Goal: Information Seeking & Learning: Check status

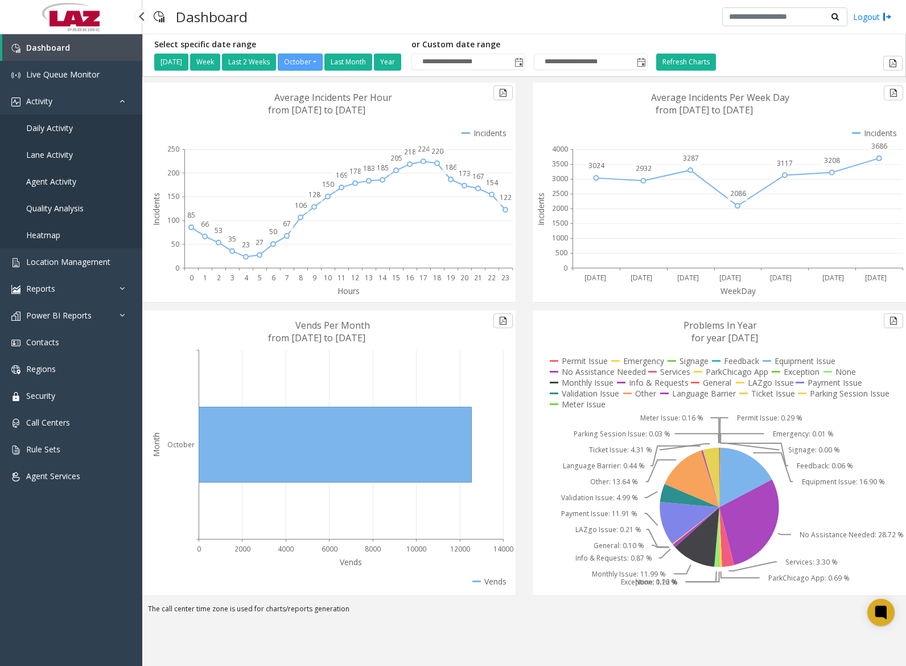
click at [76, 128] on link "Daily Activity" at bounding box center [71, 127] width 142 height 27
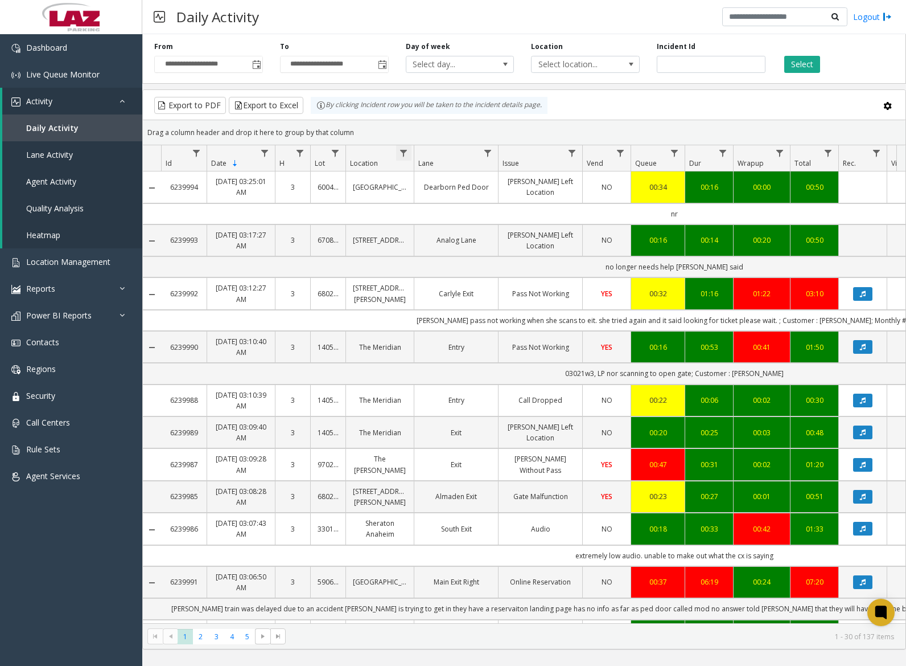
click at [408, 157] on span "Data table" at bounding box center [403, 153] width 9 height 9
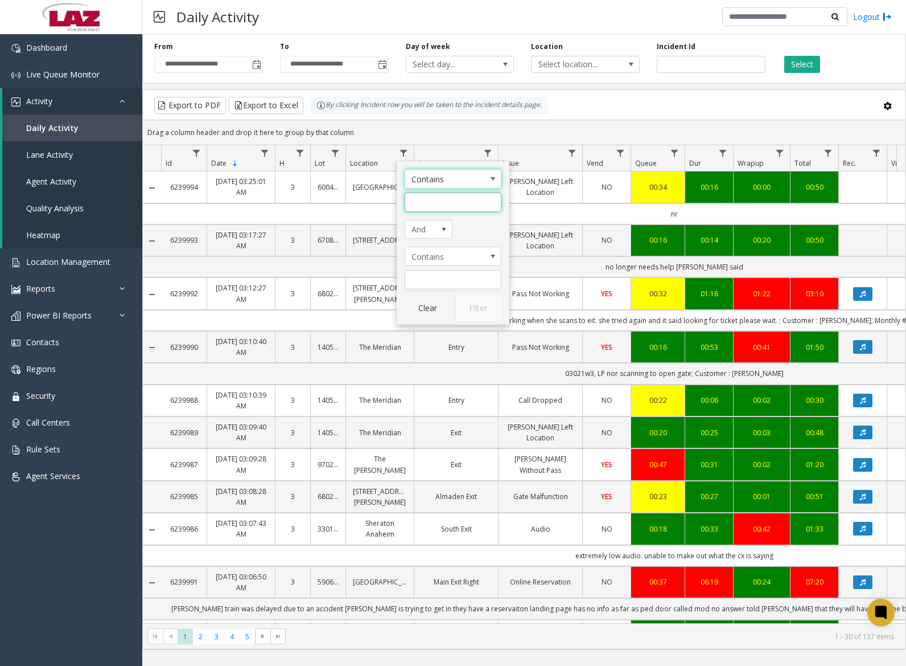
click at [419, 192] on input "Location Filter" at bounding box center [453, 201] width 97 height 19
type input "******"
click at [459, 308] on button "Filter" at bounding box center [478, 308] width 47 height 25
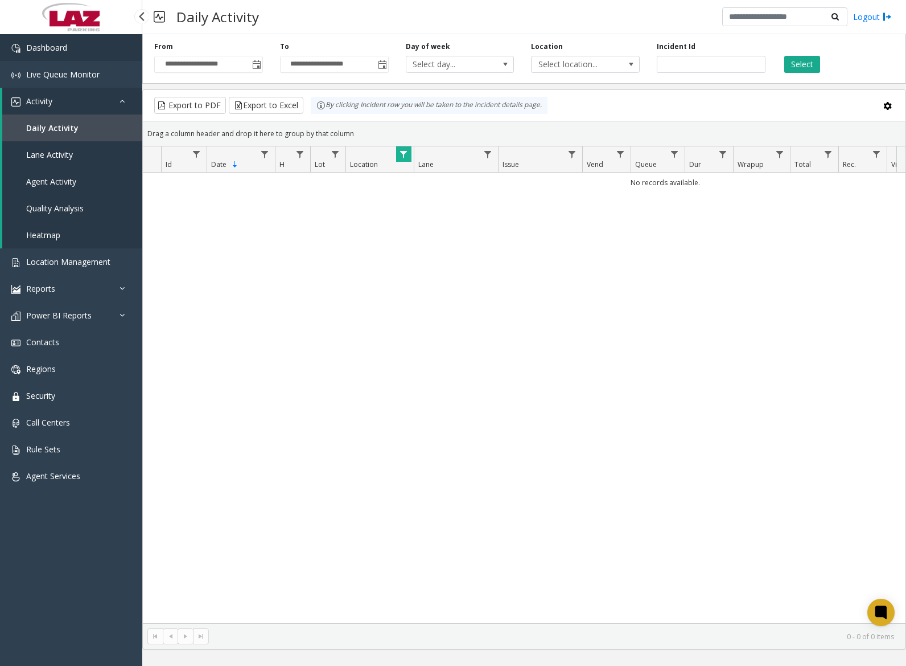
click at [73, 46] on link "Dashboard" at bounding box center [71, 47] width 142 height 27
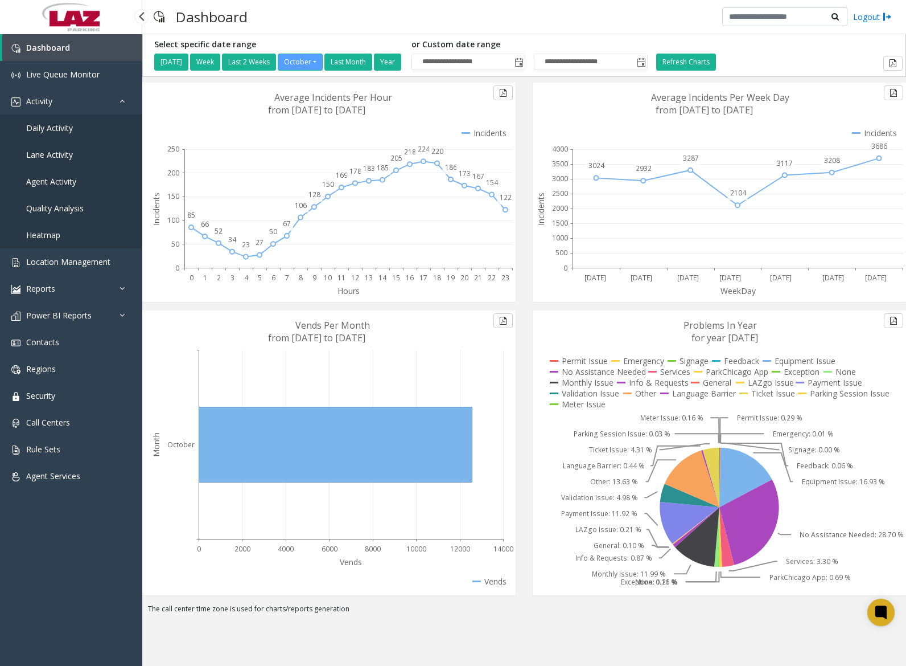
click at [60, 127] on span "Daily Activity" at bounding box center [49, 127] width 47 height 11
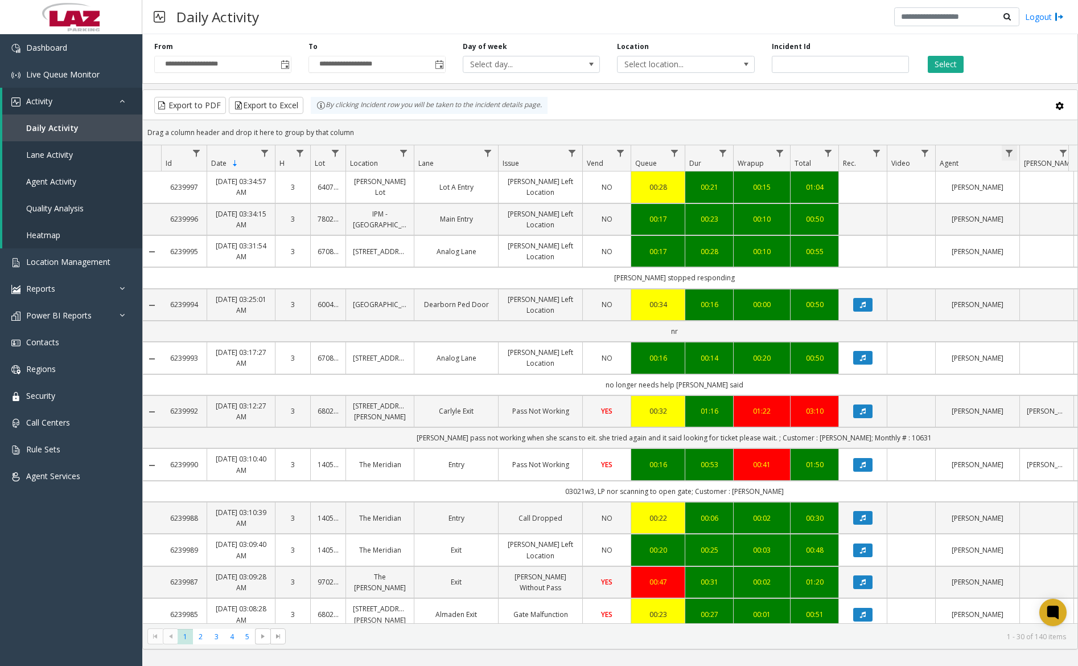
click at [906, 150] on span "Data table" at bounding box center [1009, 153] width 9 height 9
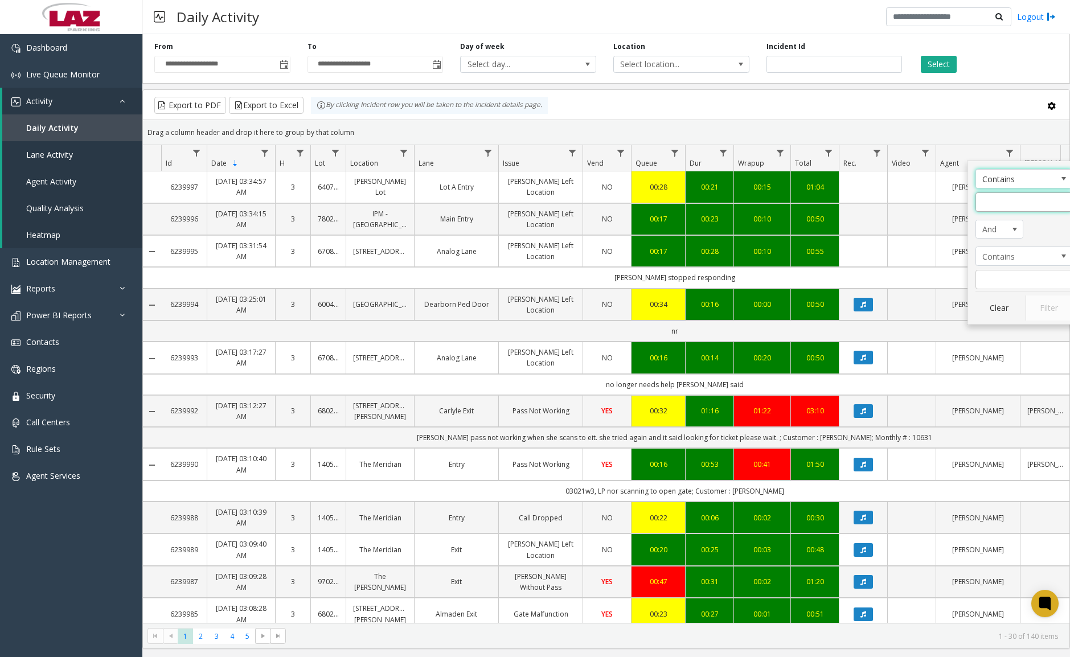
click at [906, 194] on input "Agent Filter" at bounding box center [1023, 201] width 97 height 19
type input "*******"
click at [906, 301] on button "Filter" at bounding box center [1048, 308] width 47 height 25
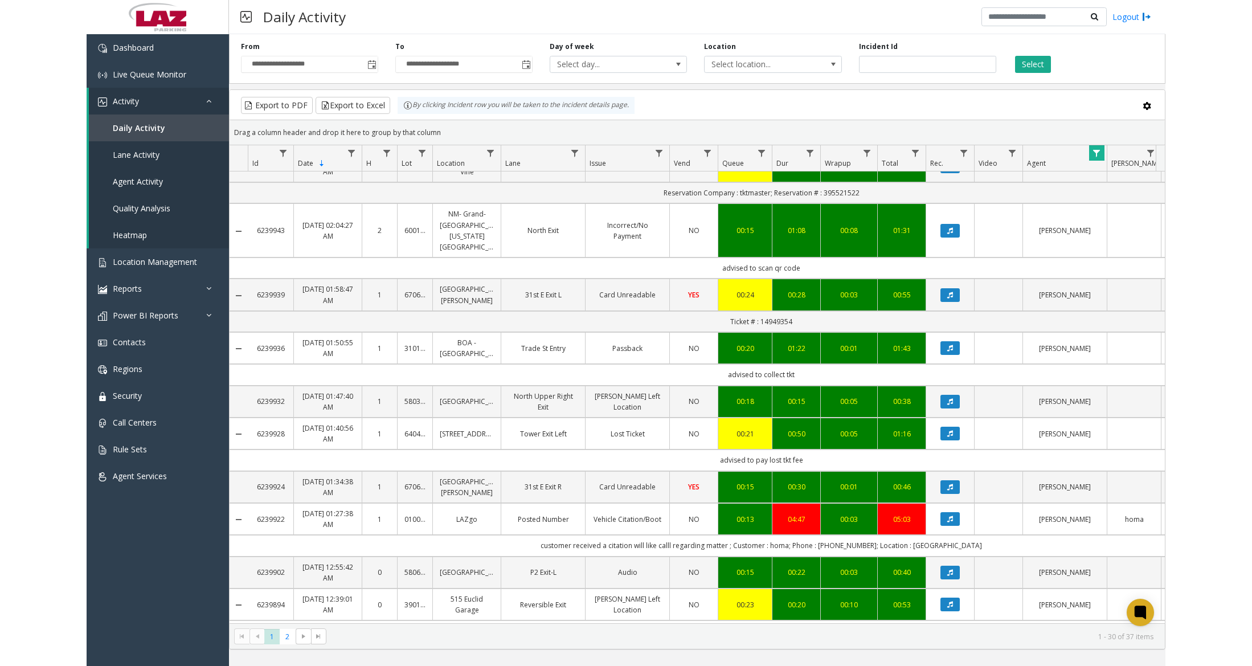
scroll to position [965, 0]
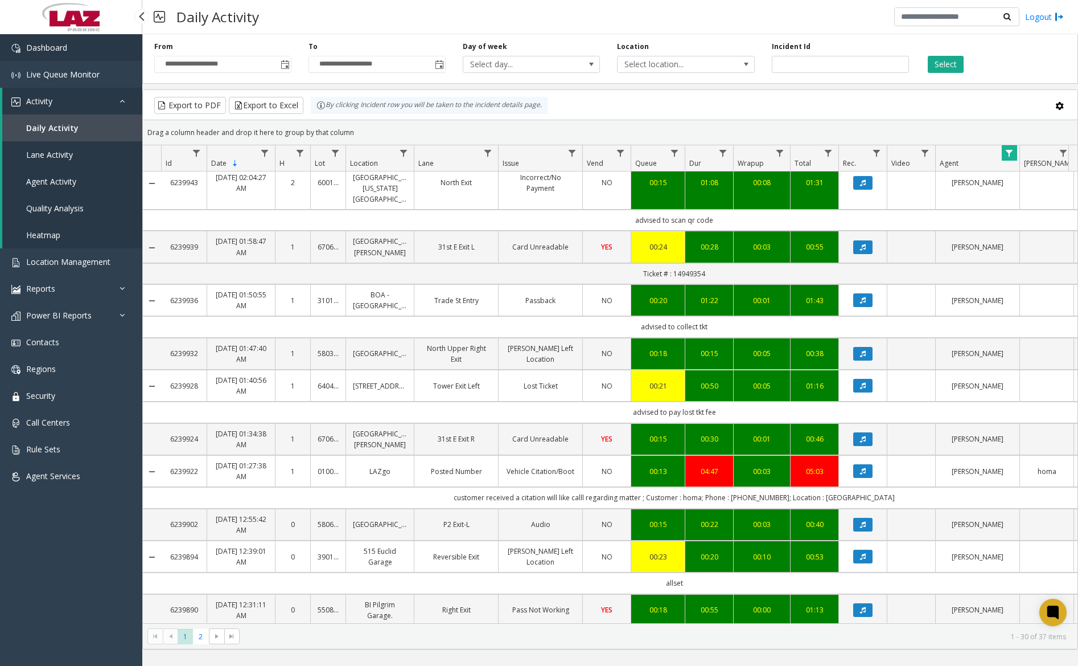
click at [108, 45] on link "Dashboard" at bounding box center [71, 47] width 142 height 27
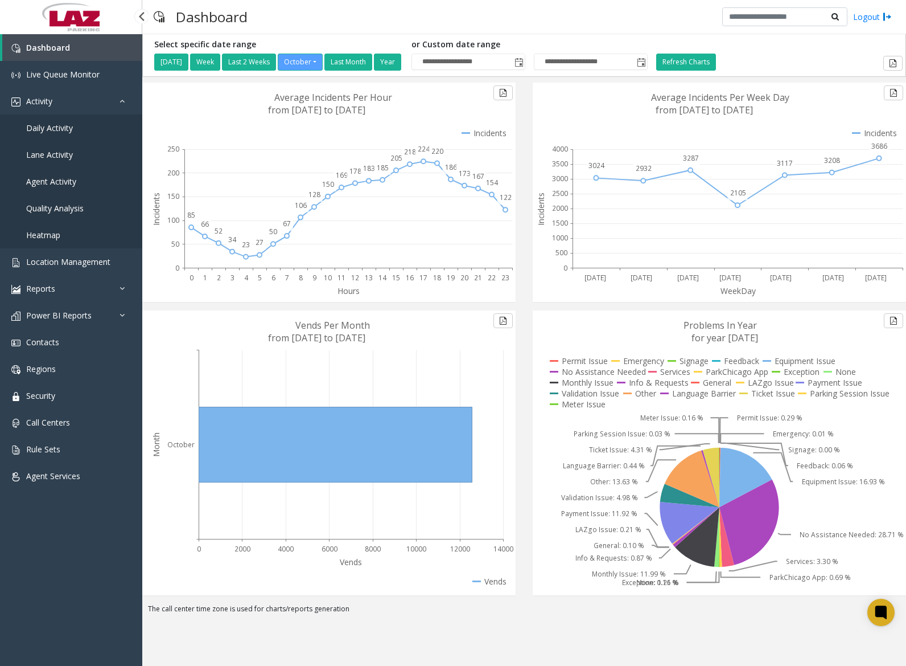
click at [64, 126] on span "Daily Activity" at bounding box center [49, 127] width 47 height 11
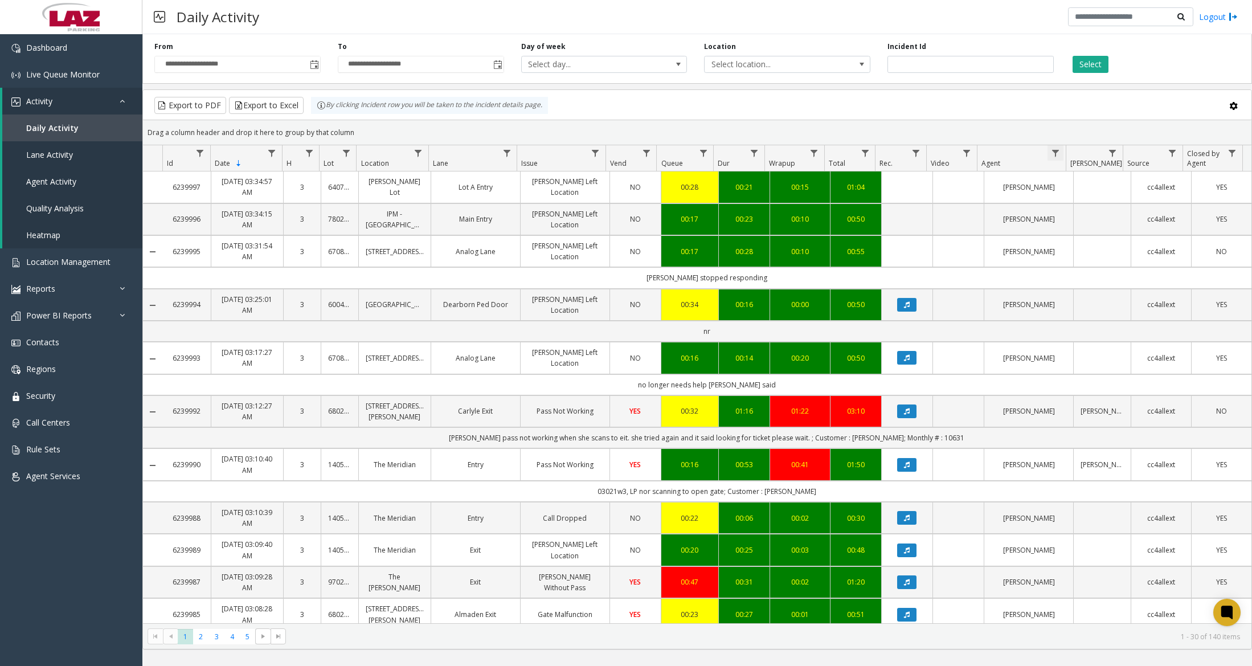
click at [906, 152] on span "Data table" at bounding box center [1055, 153] width 9 height 9
click at [906, 206] on input "Agent Filter" at bounding box center [1104, 201] width 97 height 19
type input "******"
click at [906, 305] on button "Filter" at bounding box center [1129, 308] width 47 height 25
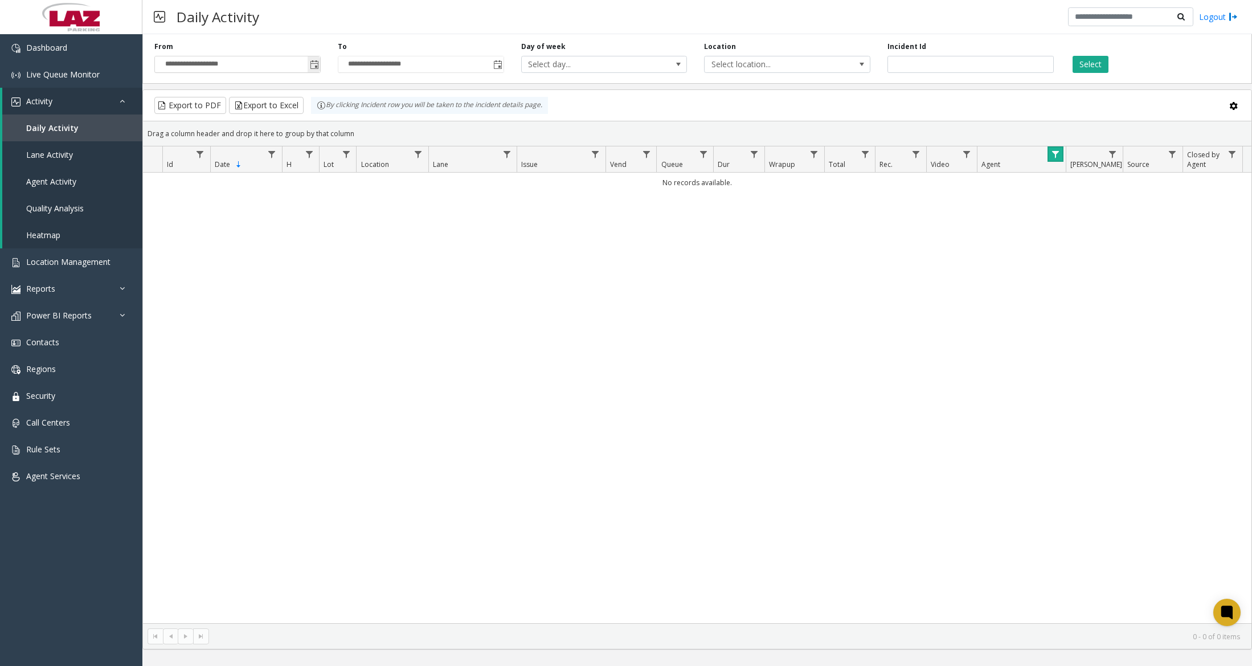
click at [312, 69] on span "Toggle popup" at bounding box center [314, 64] width 9 height 9
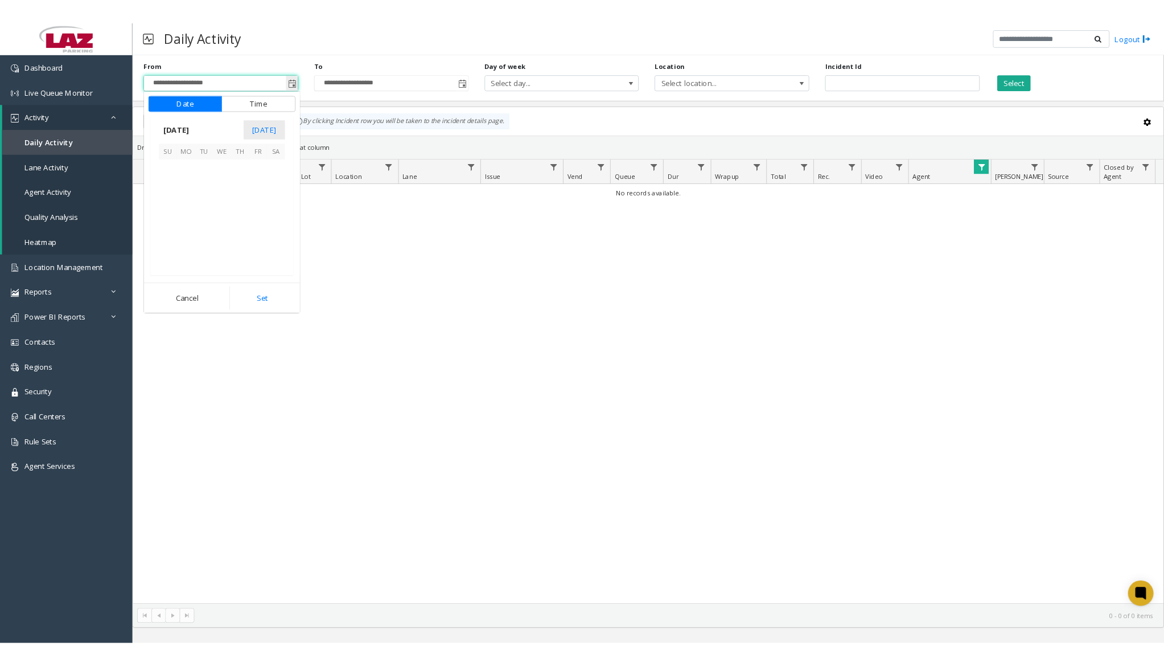
scroll to position [204492, 0]
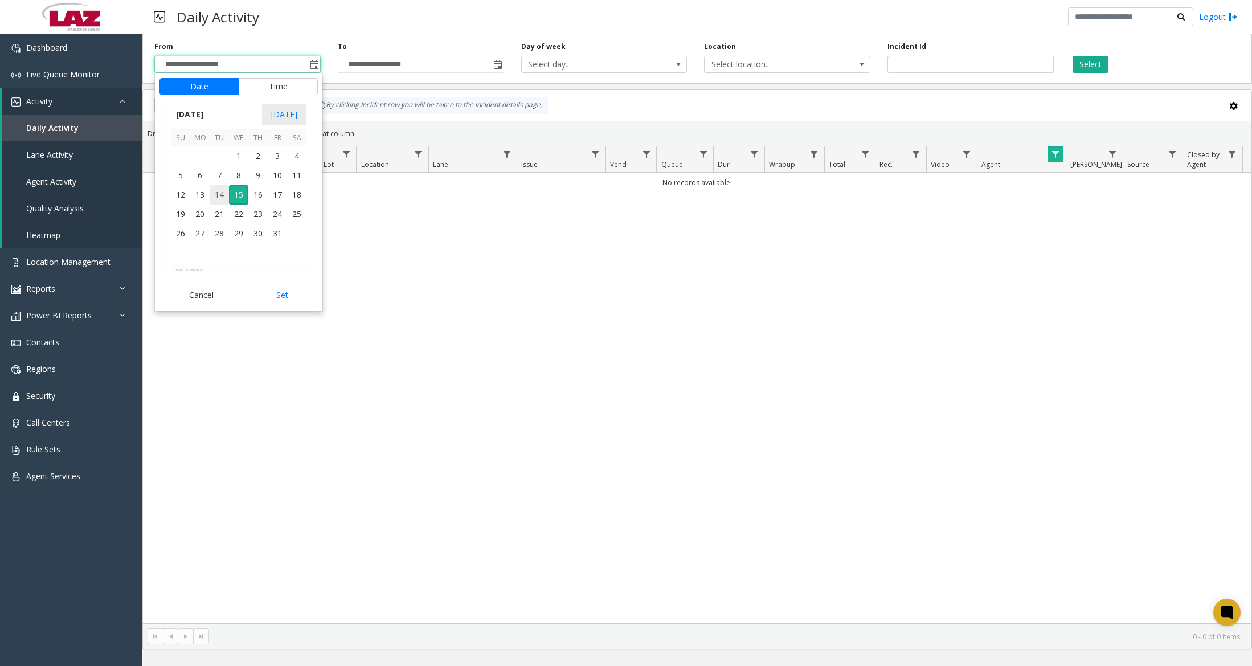
click at [221, 194] on span "14" at bounding box center [219, 194] width 19 height 19
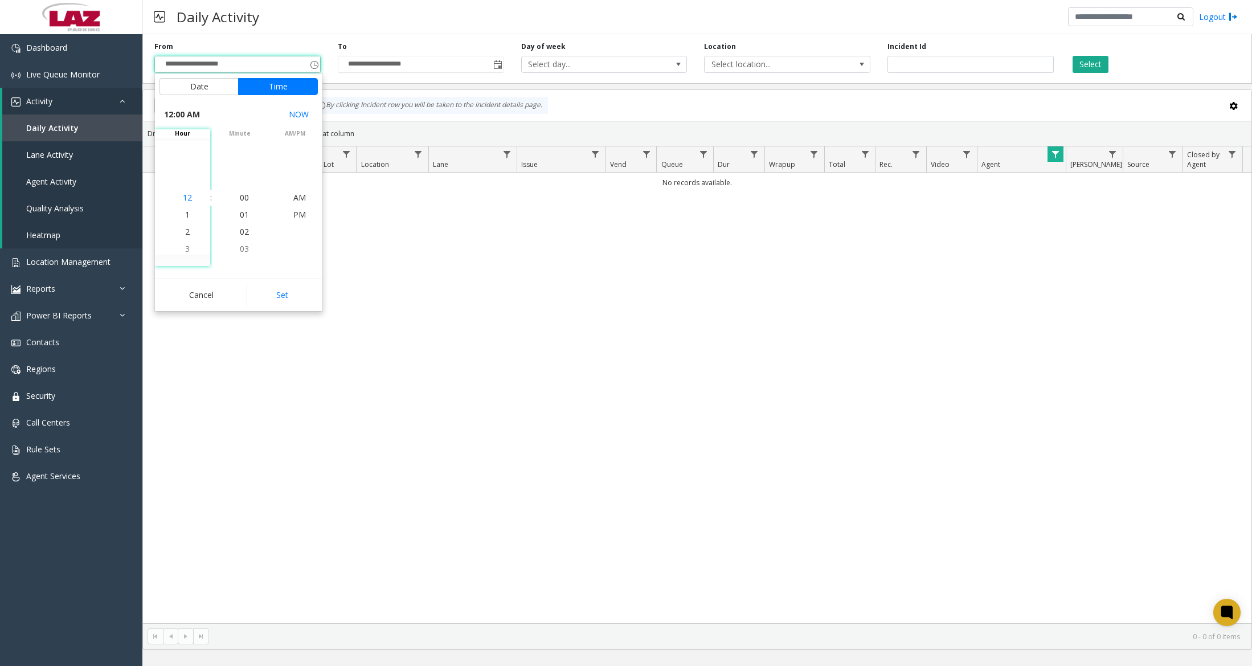
click at [186, 194] on span "12" at bounding box center [187, 197] width 9 height 11
click at [244, 200] on span "00" at bounding box center [244, 197] width 9 height 11
click at [299, 199] on span "AM" at bounding box center [299, 197] width 13 height 11
click at [286, 286] on button "Set" at bounding box center [283, 294] width 72 height 25
type input "**********"
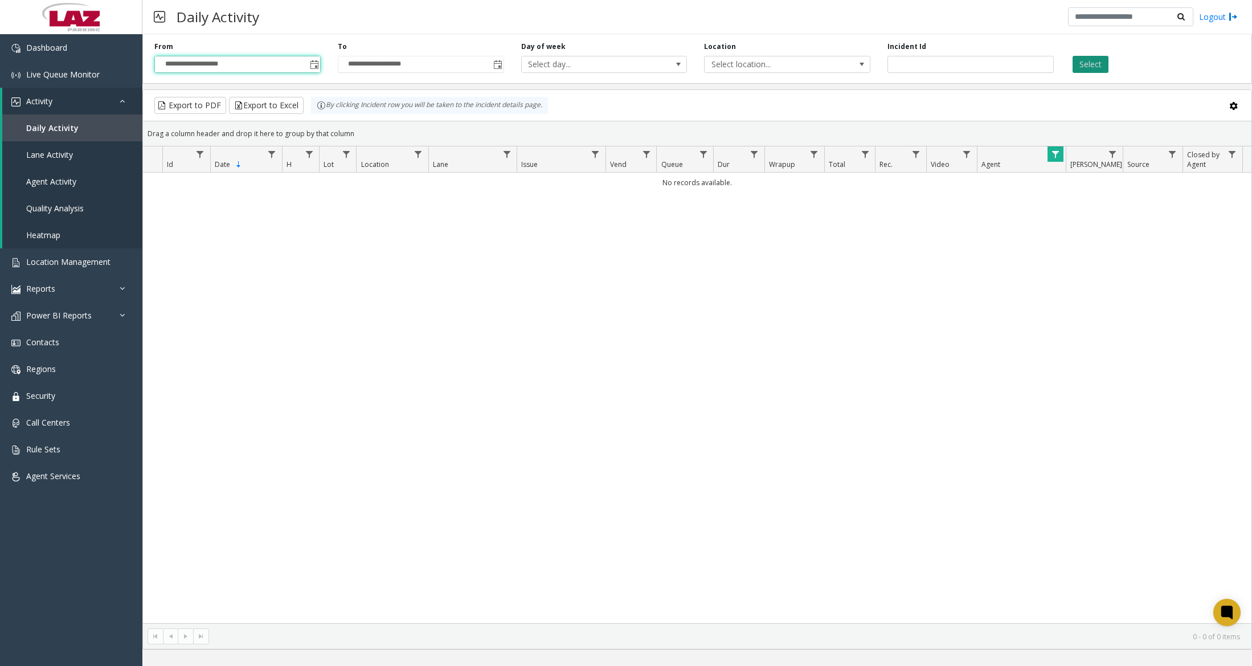
click at [906, 68] on button "Select" at bounding box center [1090, 64] width 36 height 17
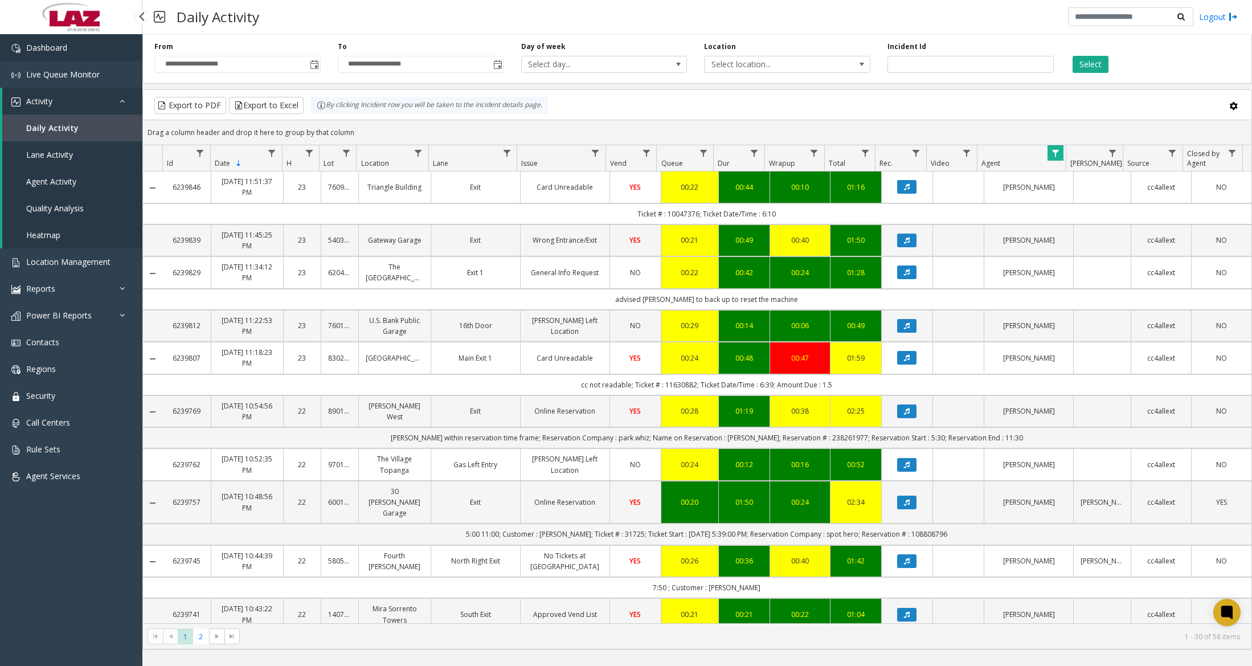
click at [50, 48] on span "Dashboard" at bounding box center [46, 47] width 41 height 11
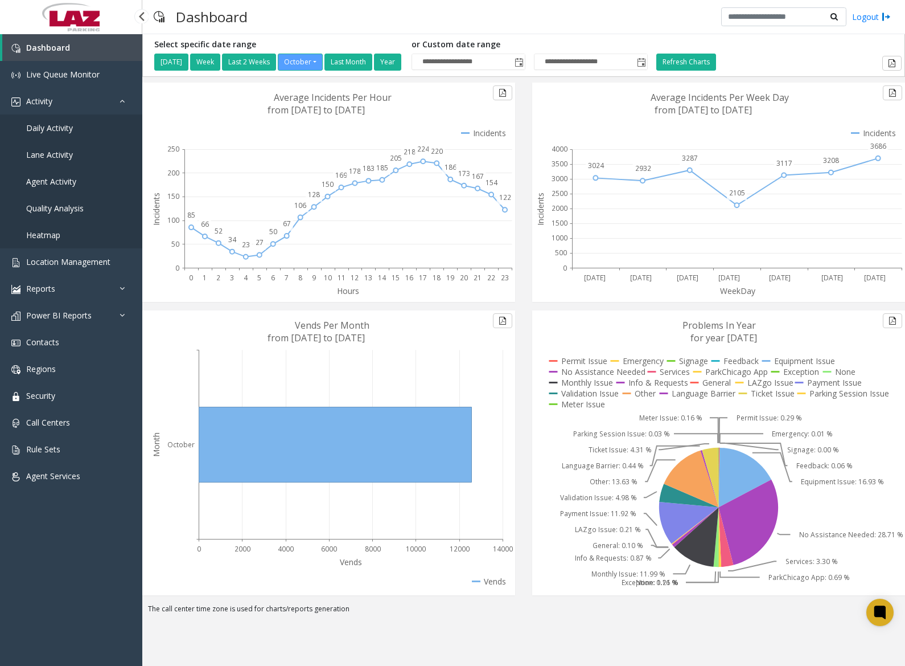
click at [61, 132] on span "Daily Activity" at bounding box center [49, 127] width 47 height 11
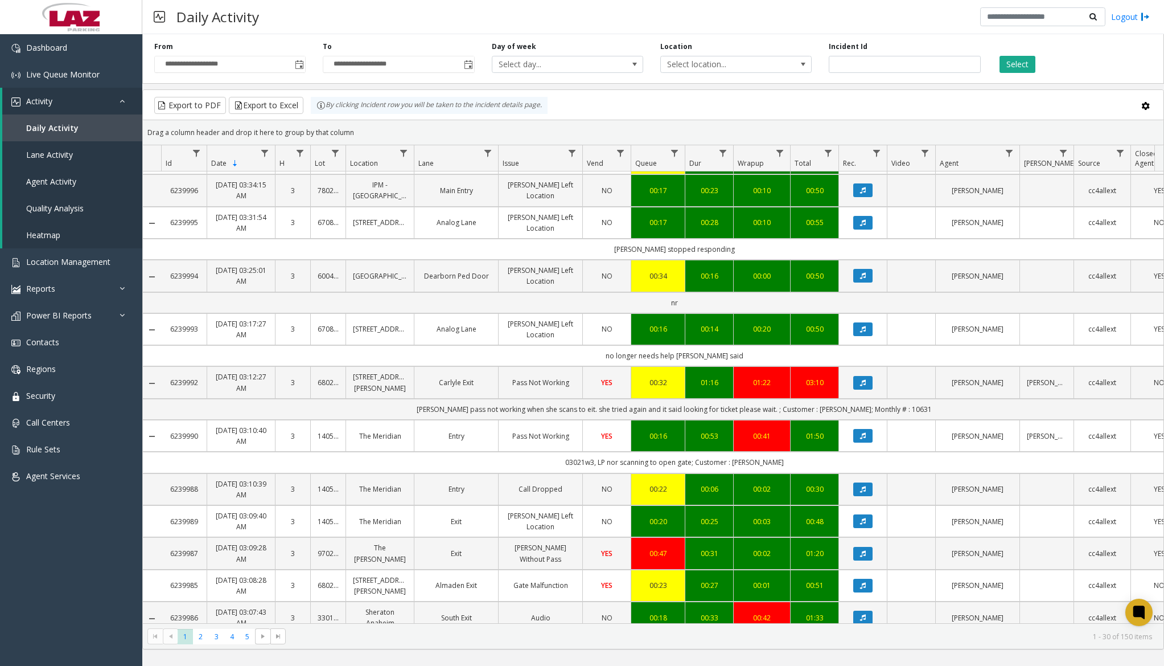
scroll to position [740, 0]
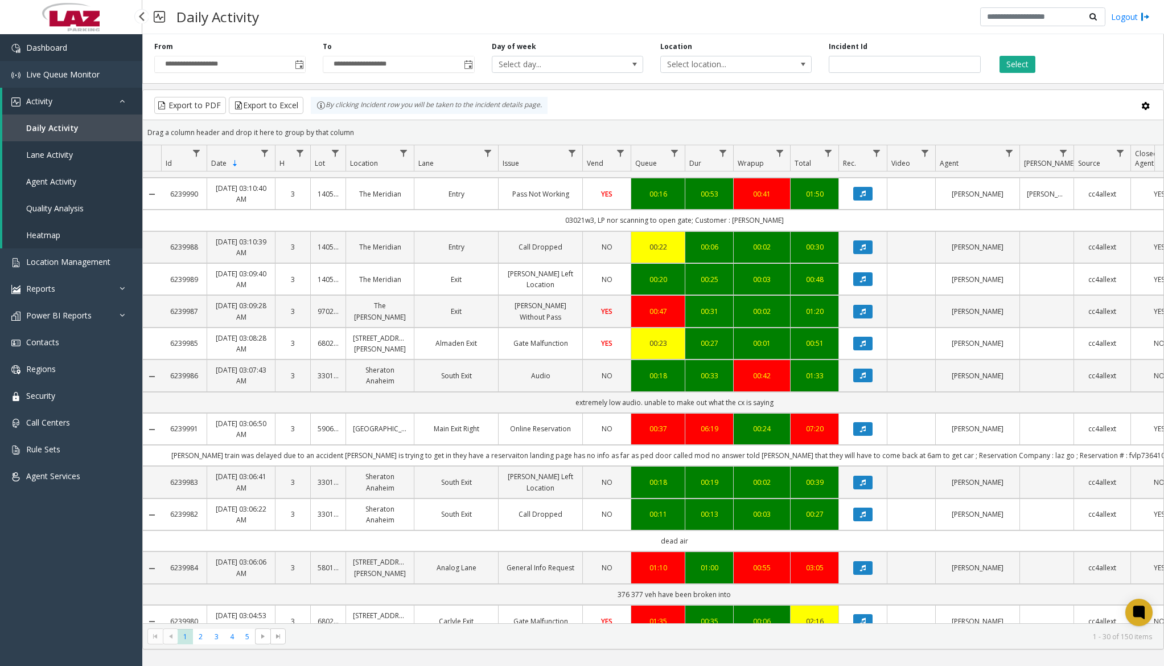
click at [67, 54] on link "Dashboard" at bounding box center [71, 47] width 142 height 27
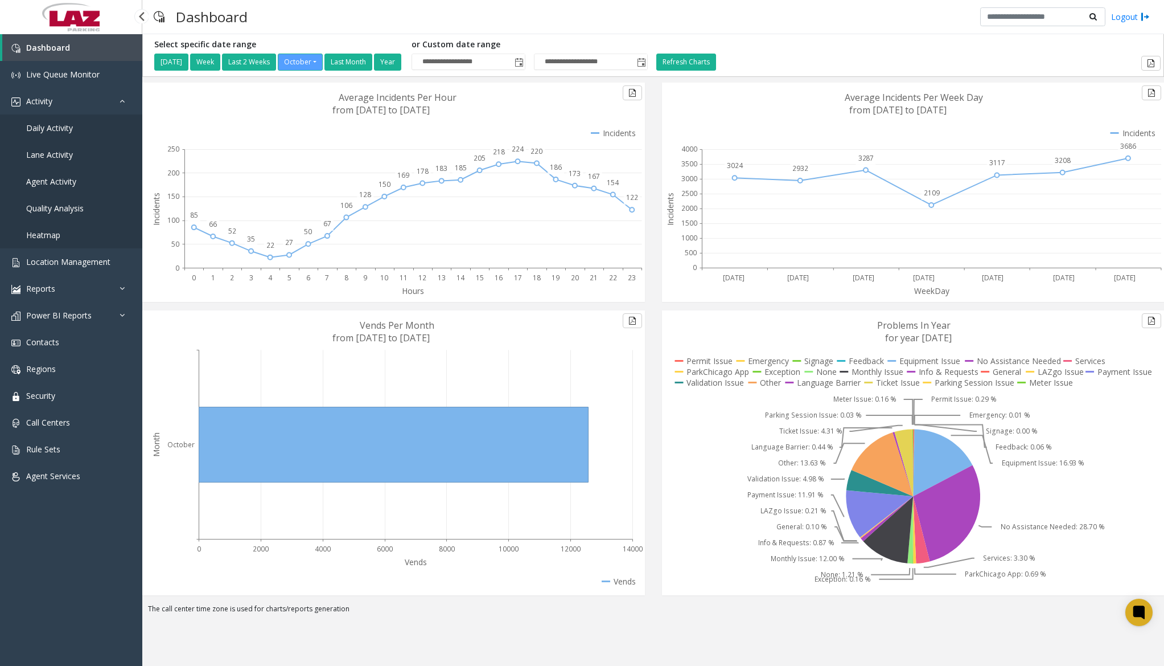
click at [63, 127] on span "Daily Activity" at bounding box center [49, 127] width 47 height 11
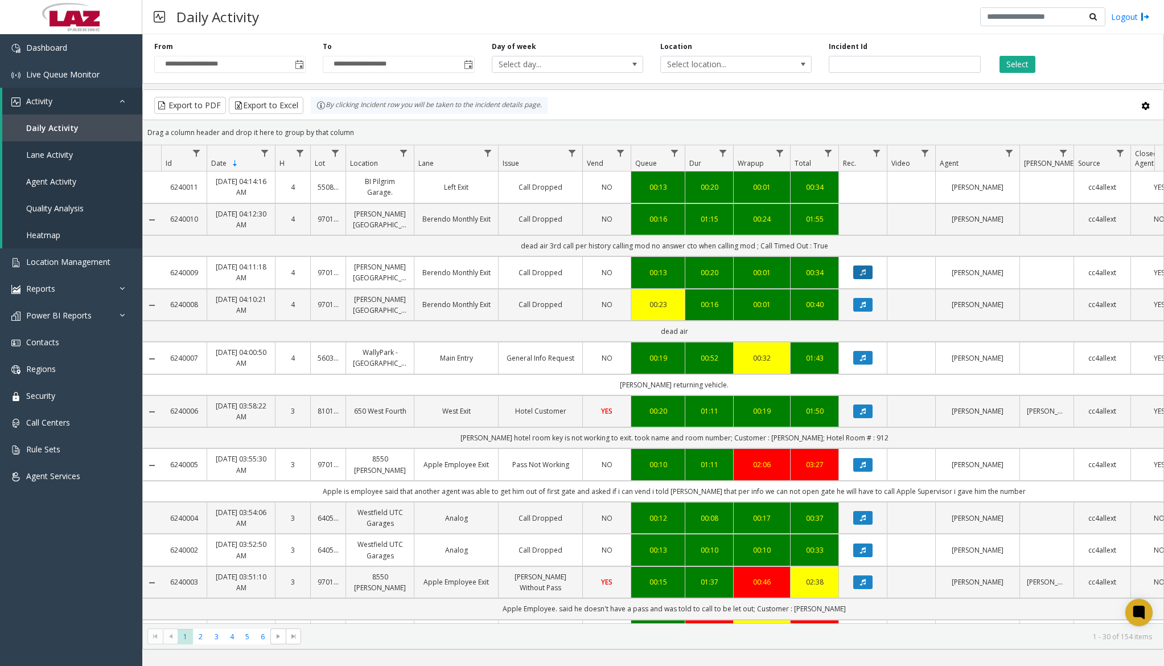
click at [864, 274] on icon "Data table" at bounding box center [863, 272] width 6 height 7
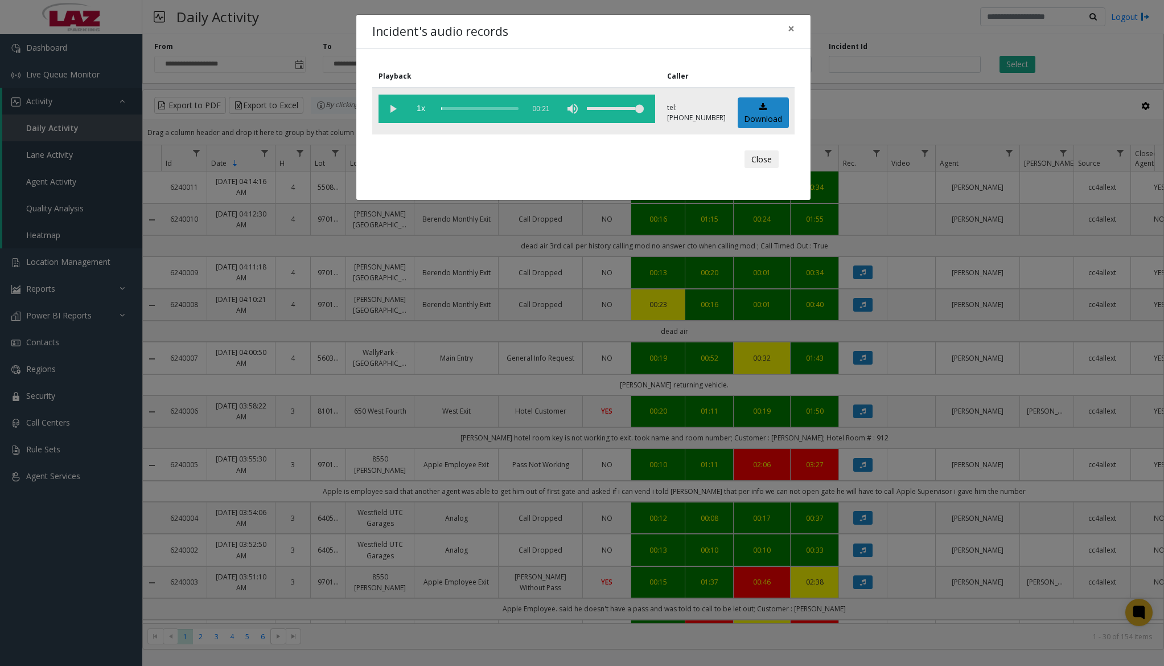
click at [393, 104] on vg-play-pause at bounding box center [393, 109] width 28 height 28
click at [445, 108] on div "scrub bar" at bounding box center [479, 109] width 77 height 28
click at [450, 108] on div "scrub bar" at bounding box center [479, 109] width 77 height 28
click at [455, 108] on div "scrub bar" at bounding box center [479, 109] width 77 height 28
click at [458, 108] on div "scrub bar" at bounding box center [479, 109] width 77 height 28
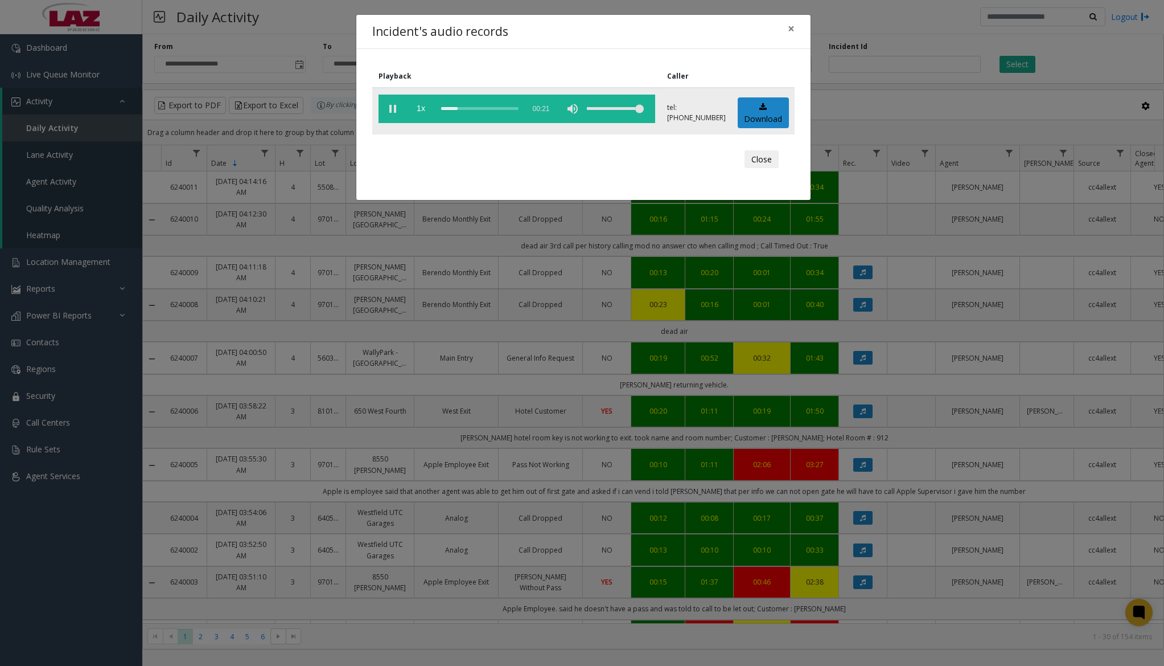
click at [462, 108] on div "scrub bar" at bounding box center [479, 109] width 77 height 28
click at [792, 28] on span "×" at bounding box center [791, 28] width 7 height 16
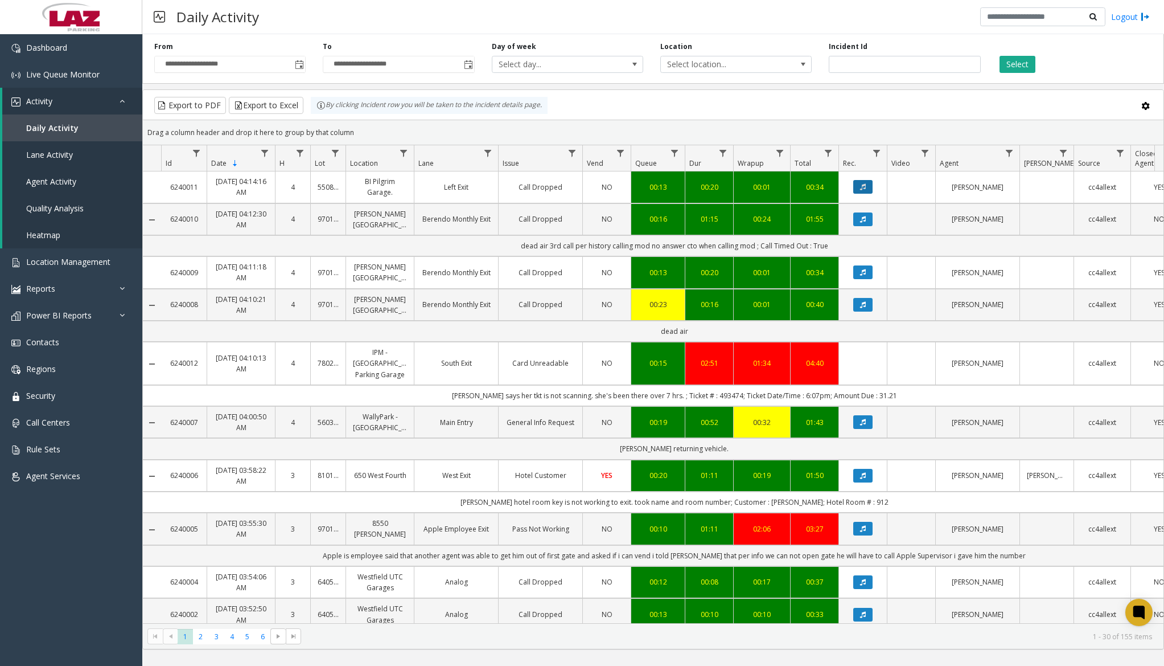
click at [859, 183] on button "Data table" at bounding box center [863, 187] width 19 height 14
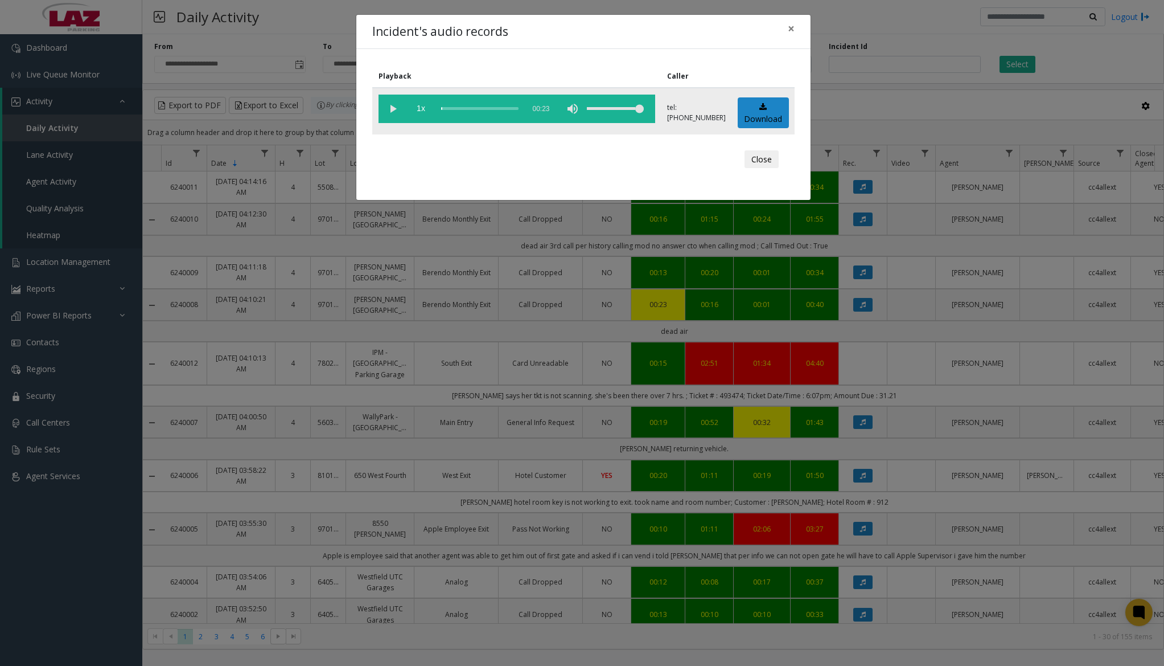
click at [396, 112] on vg-play-pause at bounding box center [393, 109] width 28 height 28
click at [441, 109] on div "scrub bar" at bounding box center [479, 109] width 77 height 28
click at [447, 109] on div "scrub bar" at bounding box center [479, 109] width 77 height 28
click at [453, 109] on div "scrub bar" at bounding box center [479, 109] width 77 height 28
click at [457, 109] on div "scrub bar" at bounding box center [479, 109] width 77 height 28
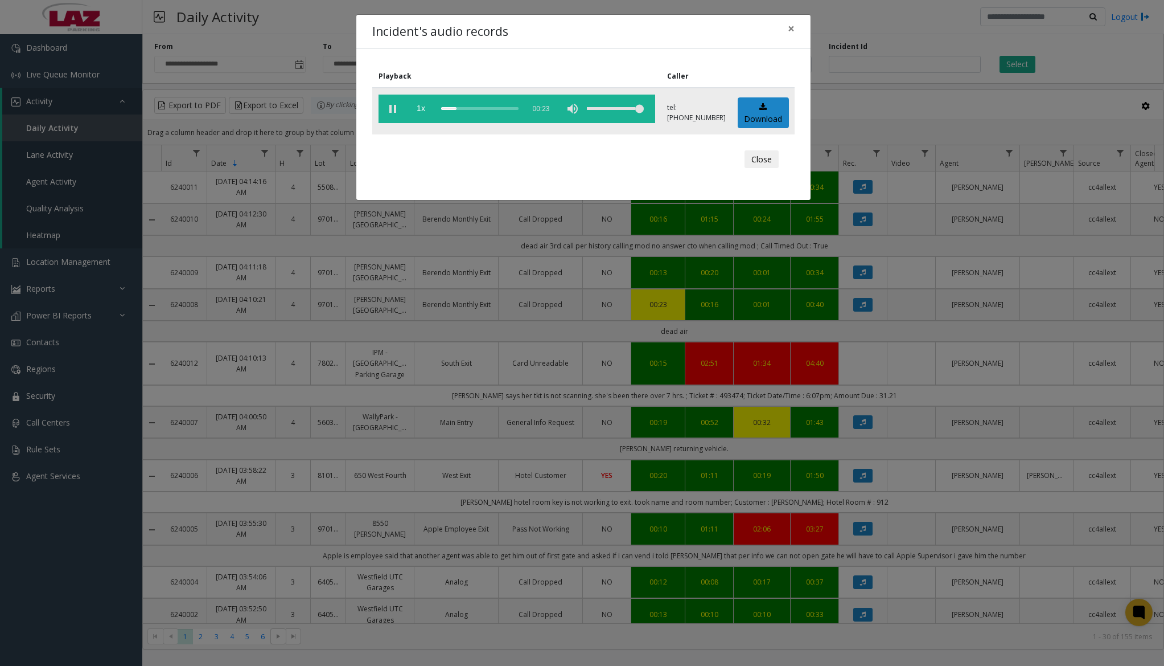
click at [463, 109] on div "scrub bar" at bounding box center [479, 109] width 77 height 28
click at [486, 109] on div "scrub bar" at bounding box center [479, 109] width 77 height 28
click at [499, 108] on div "scrub bar" at bounding box center [479, 109] width 77 height 28
click at [516, 108] on div "scrub bar" at bounding box center [479, 109] width 77 height 28
click at [399, 107] on vg-play-pause at bounding box center [393, 109] width 28 height 28
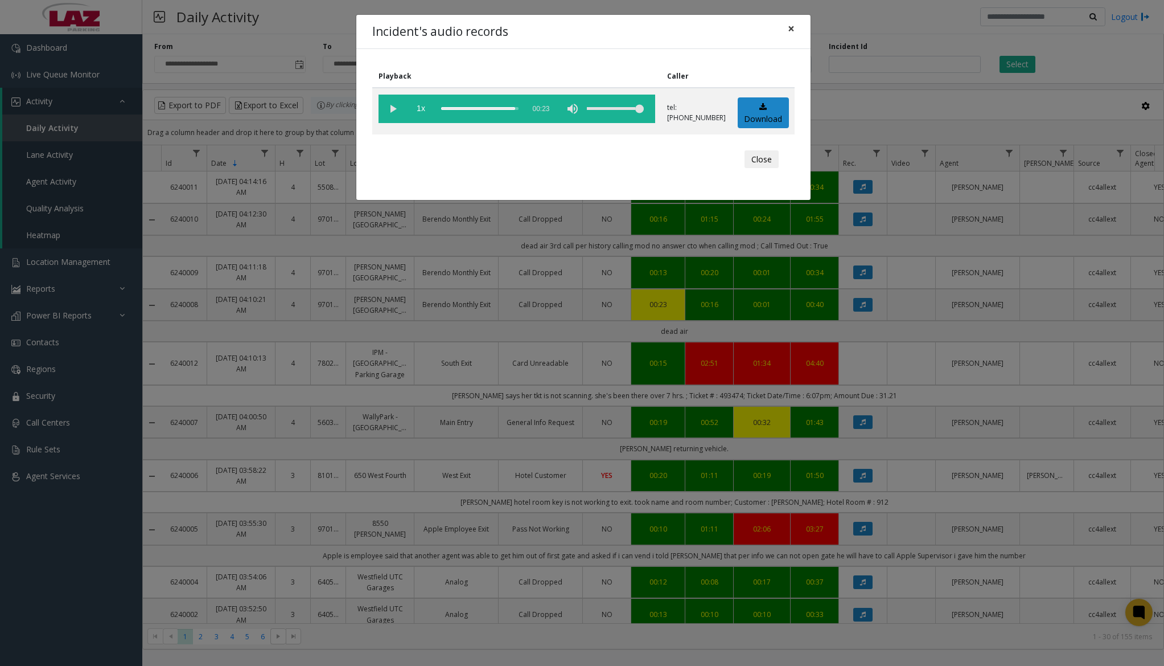
click at [791, 30] on span "×" at bounding box center [791, 28] width 7 height 16
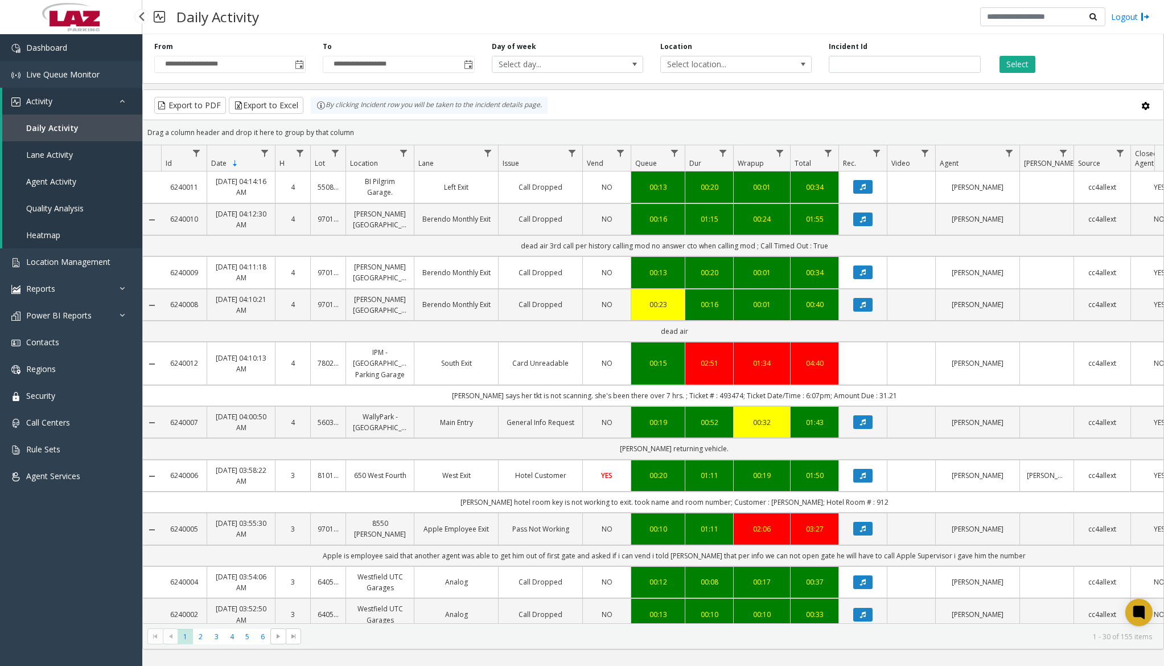
click at [72, 56] on link "Dashboard" at bounding box center [71, 47] width 142 height 27
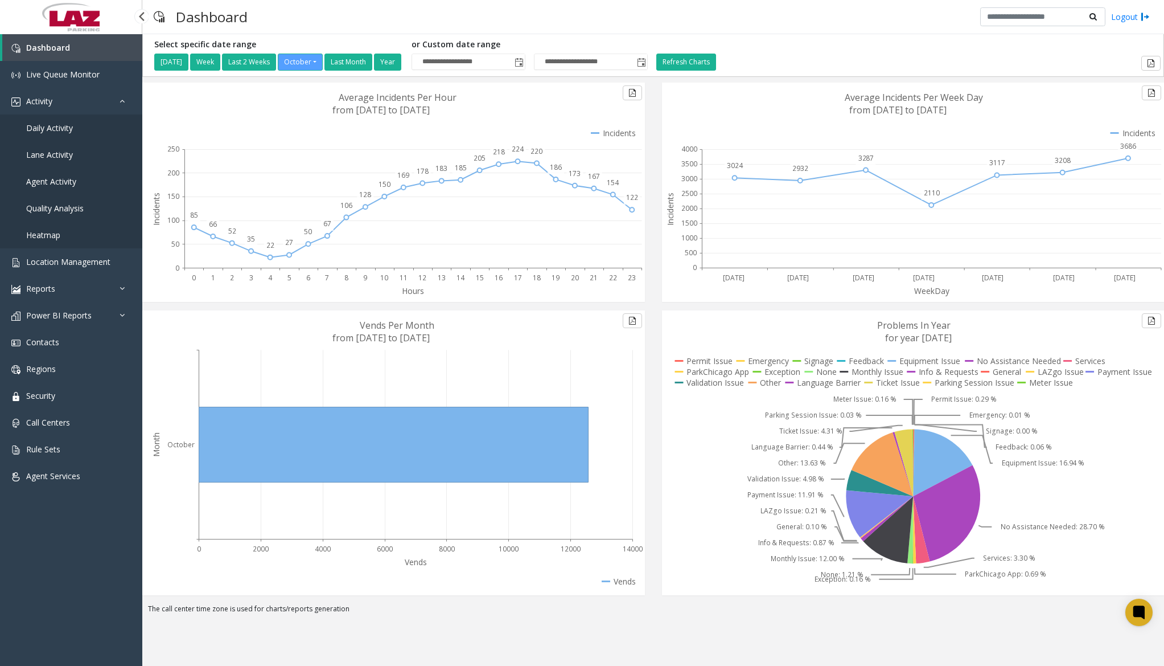
click at [68, 125] on span "Daily Activity" at bounding box center [49, 127] width 47 height 11
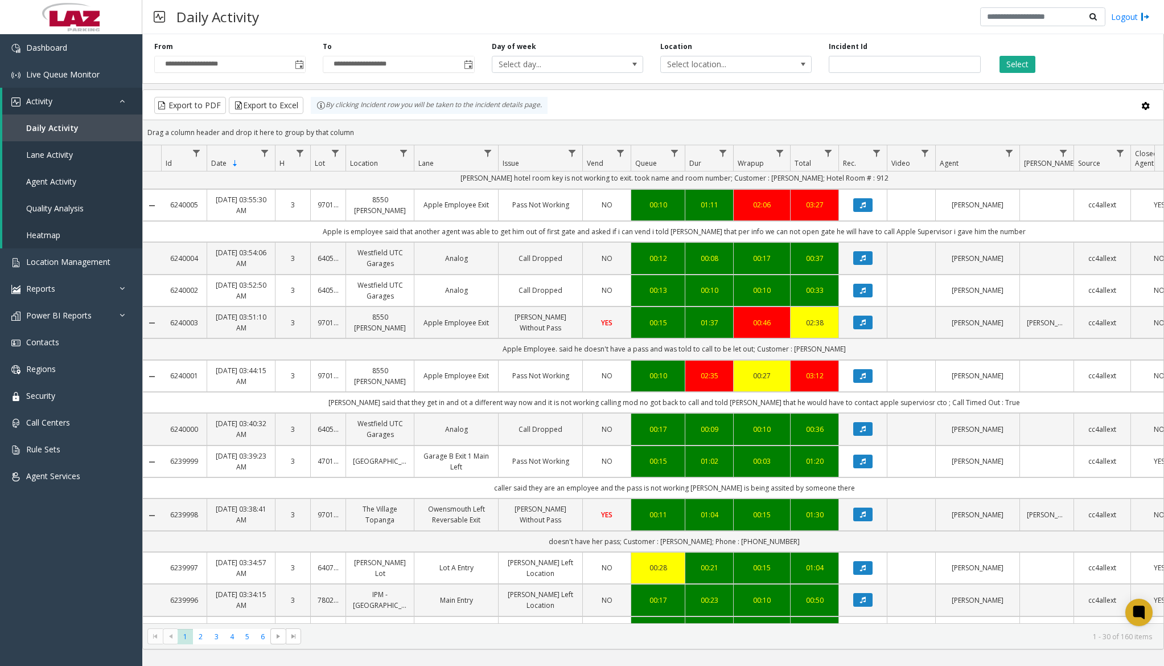
scroll to position [965, 0]
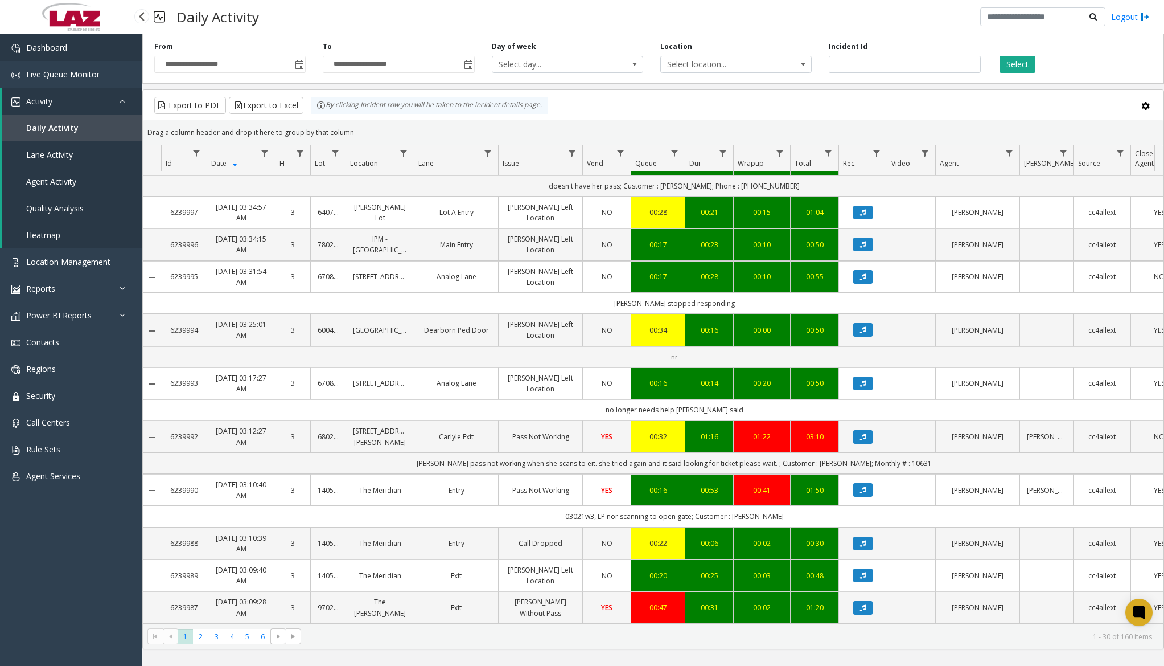
click at [76, 44] on link "Dashboard" at bounding box center [71, 47] width 142 height 27
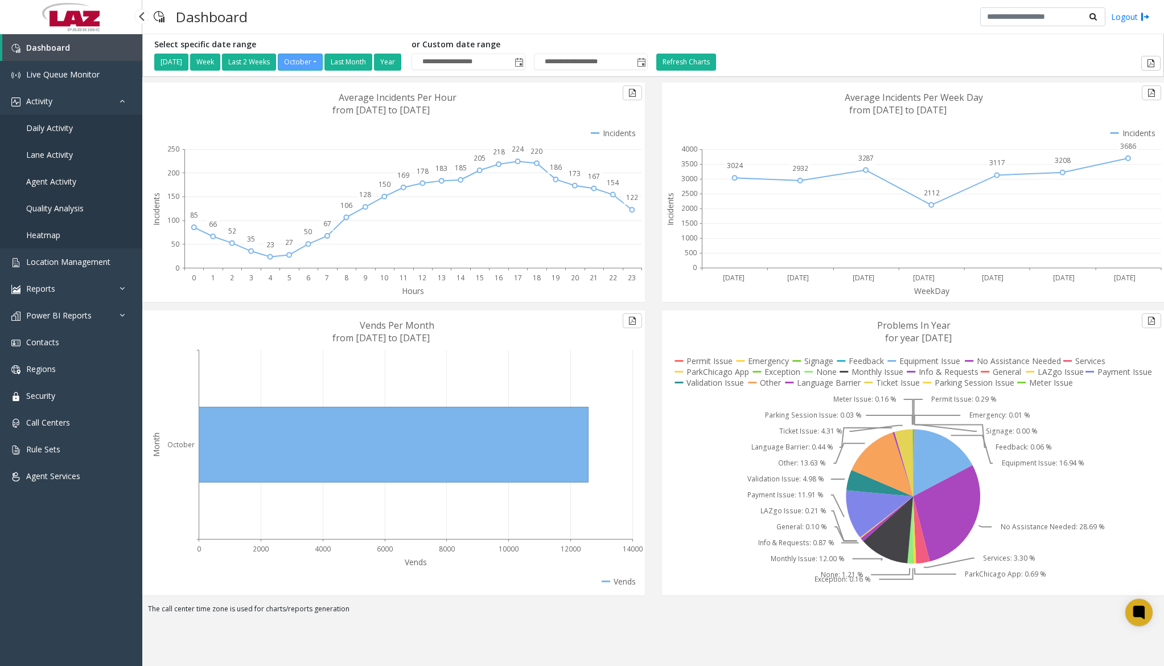
click at [43, 136] on link "Daily Activity" at bounding box center [71, 127] width 142 height 27
